Goal: Information Seeking & Learning: Learn about a topic

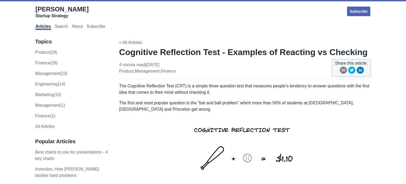
scroll to position [114, 0]
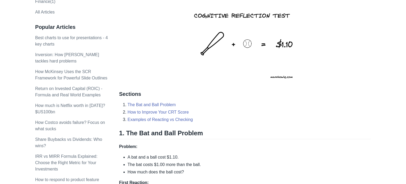
click at [217, 79] on img at bounding box center [244, 43] width 125 height 82
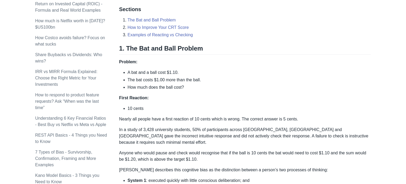
scroll to position [199, 0]
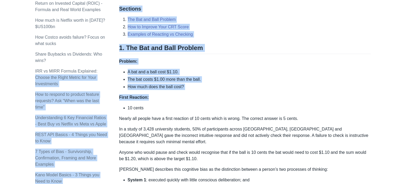
drag, startPoint x: 117, startPoint y: 70, endPoint x: 214, endPoint y: 97, distance: 100.5
click at [214, 97] on p "First Reaction:" at bounding box center [245, 97] width 252 height 6
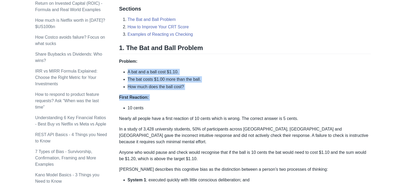
drag, startPoint x: 214, startPoint y: 97, endPoint x: 128, endPoint y: 68, distance: 91.1
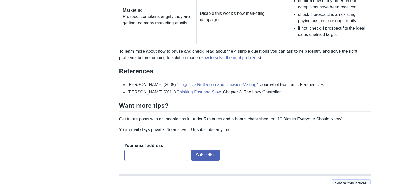
scroll to position [0, 0]
